Goal: Find specific page/section: Find specific page/section

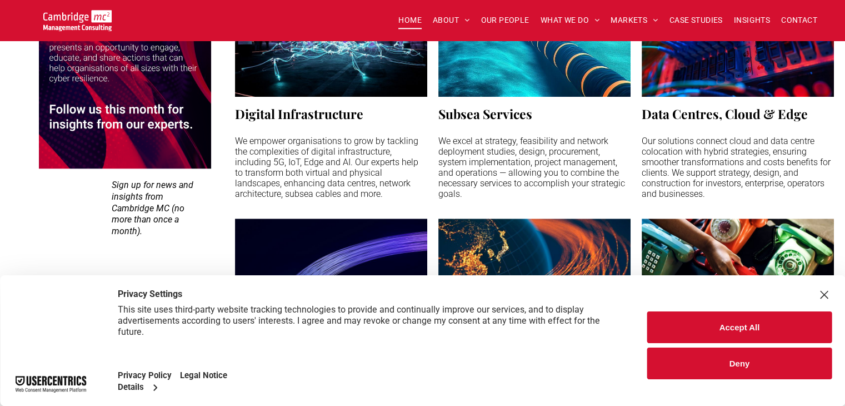
scroll to position [1000, 0]
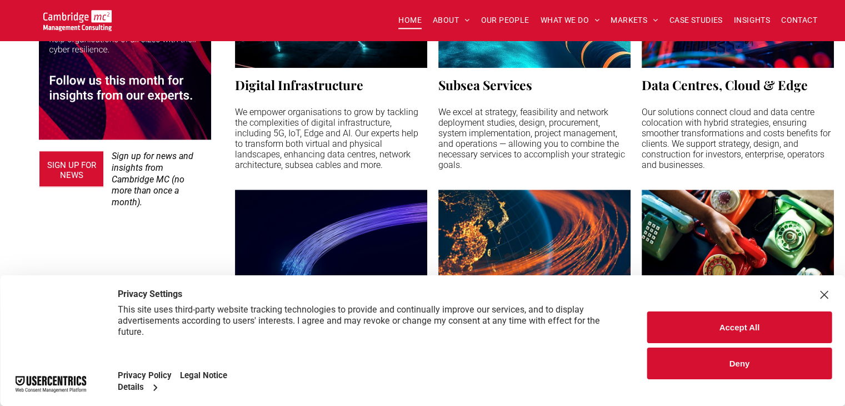
click at [676, 336] on button "Accept All" at bounding box center [740, 327] width 185 height 32
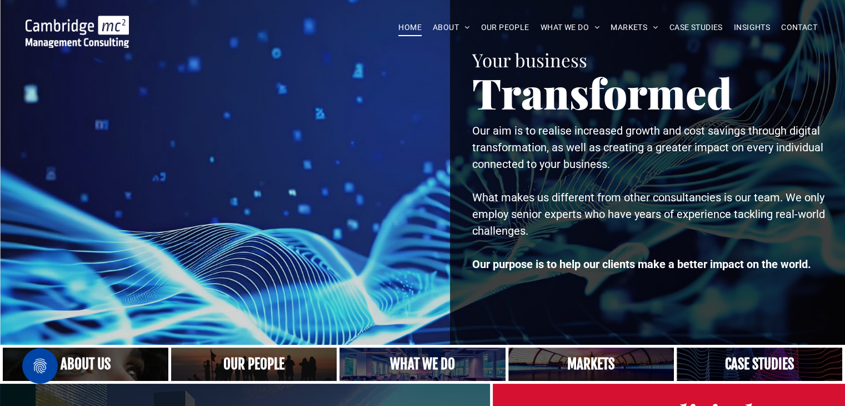
scroll to position [0, 0]
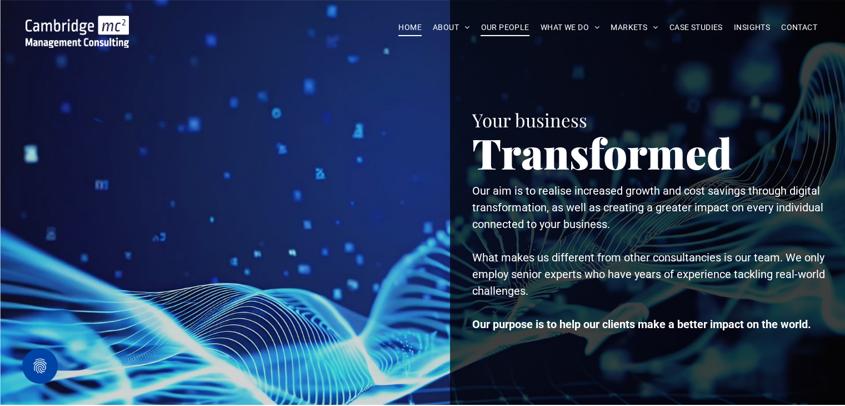
click at [493, 24] on span "OUR PEOPLE" at bounding box center [505, 27] width 48 height 17
